Goal: Information Seeking & Learning: Learn about a topic

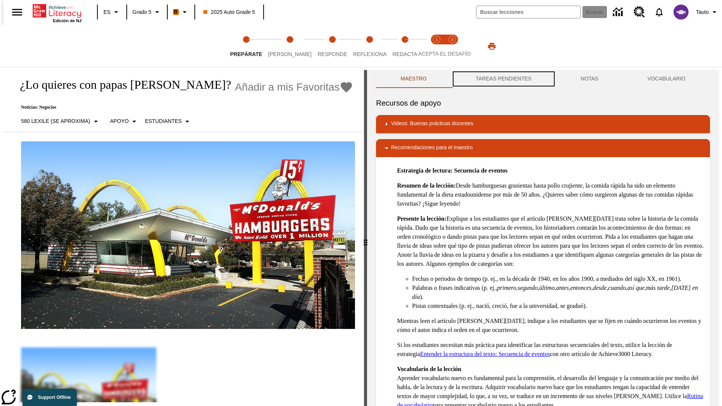
click at [503, 79] on button "TAREAS PENDIENTES" at bounding box center [503, 79] width 105 height 18
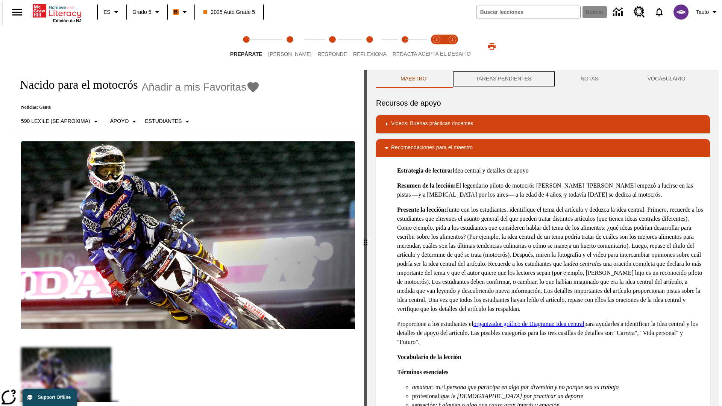
click at [503, 79] on button "TAREAS PENDIENTES" at bounding box center [503, 79] width 105 height 18
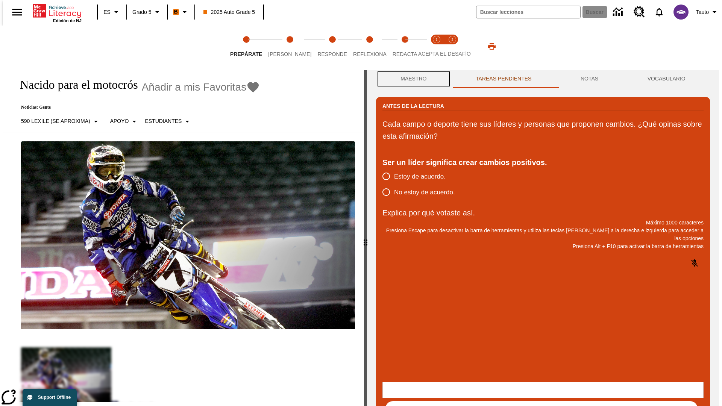
scroll to position [0, 0]
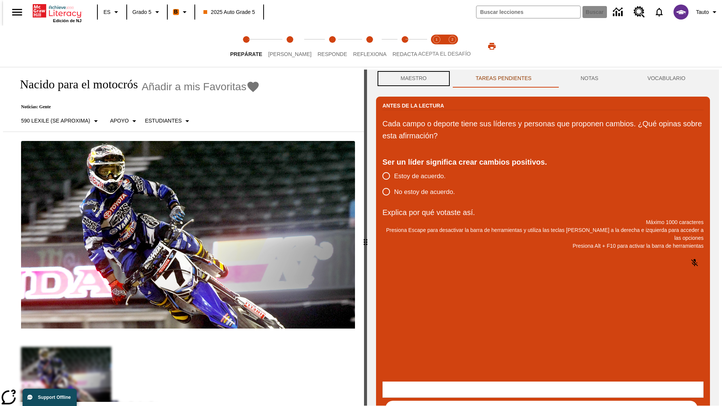
click at [412, 79] on button "Maestro" at bounding box center [413, 79] width 75 height 18
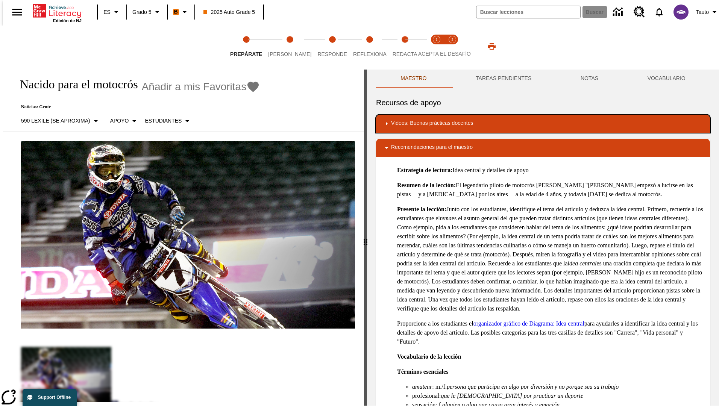
click at [543, 124] on div "Videos: Buenas prácticas docentes" at bounding box center [543, 123] width 322 height 9
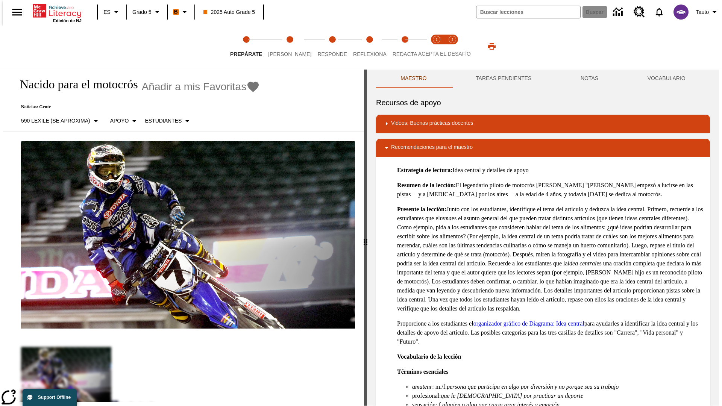
click at [453, 144] on img "Desarrollo del vocabulario académico" at bounding box center [477, 149] width 49 height 11
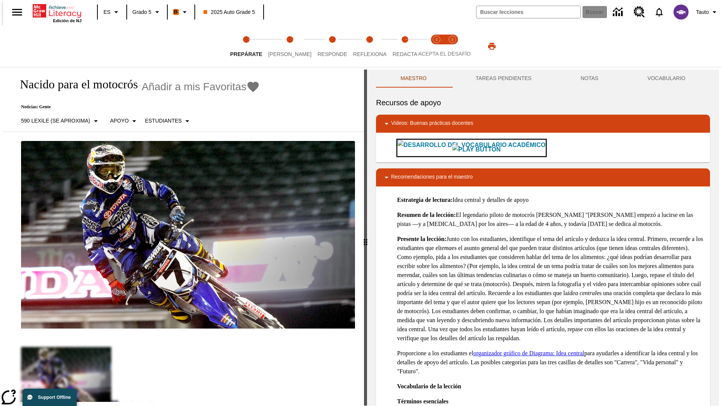
scroll to position [0, 0]
click at [284, 46] on span "[PERSON_NAME]" at bounding box center [289, 51] width 43 height 14
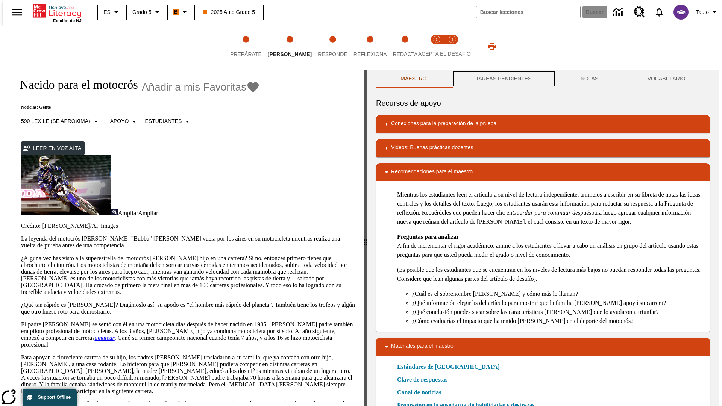
scroll to position [0, 0]
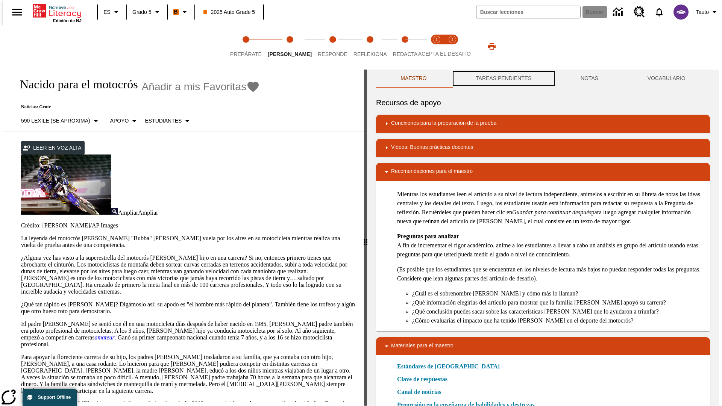
click at [503, 79] on button "TAREAS PENDIENTES" at bounding box center [503, 79] width 105 height 18
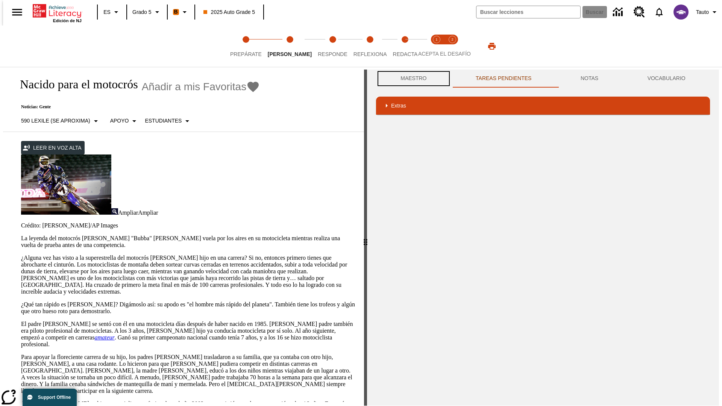
click at [412, 79] on button "Maestro" at bounding box center [413, 79] width 75 height 18
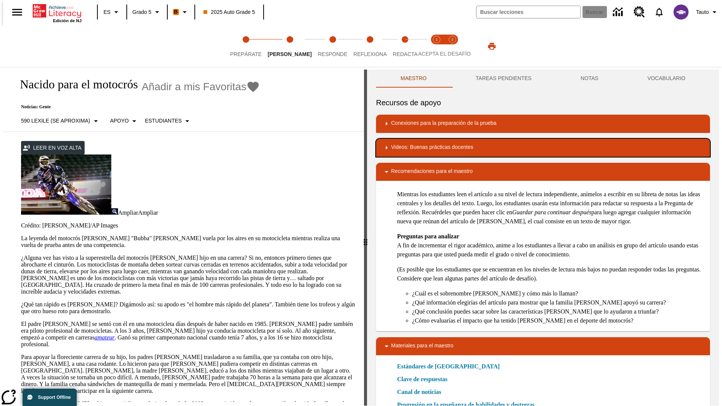
click at [543, 148] on div "Videos: Buenas prácticas docentes" at bounding box center [543, 147] width 322 height 9
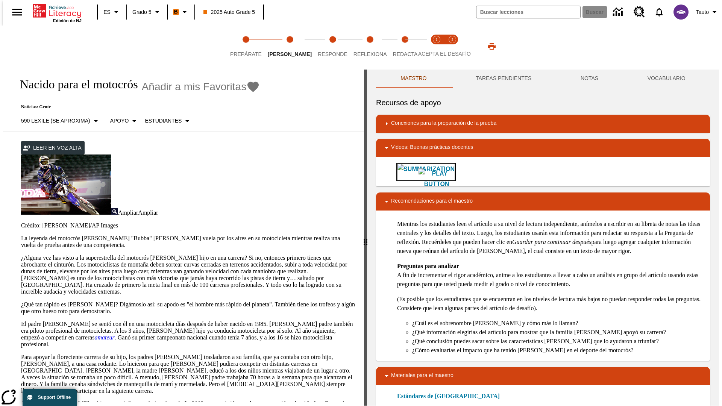
click at [419, 172] on img "Summarization" at bounding box center [437, 179] width 36 height 21
click at [437, 46] on span "Acepta el desafío lee step 1 of 2" at bounding box center [437, 51] width 10 height 14
